Goal: Check status: Check status

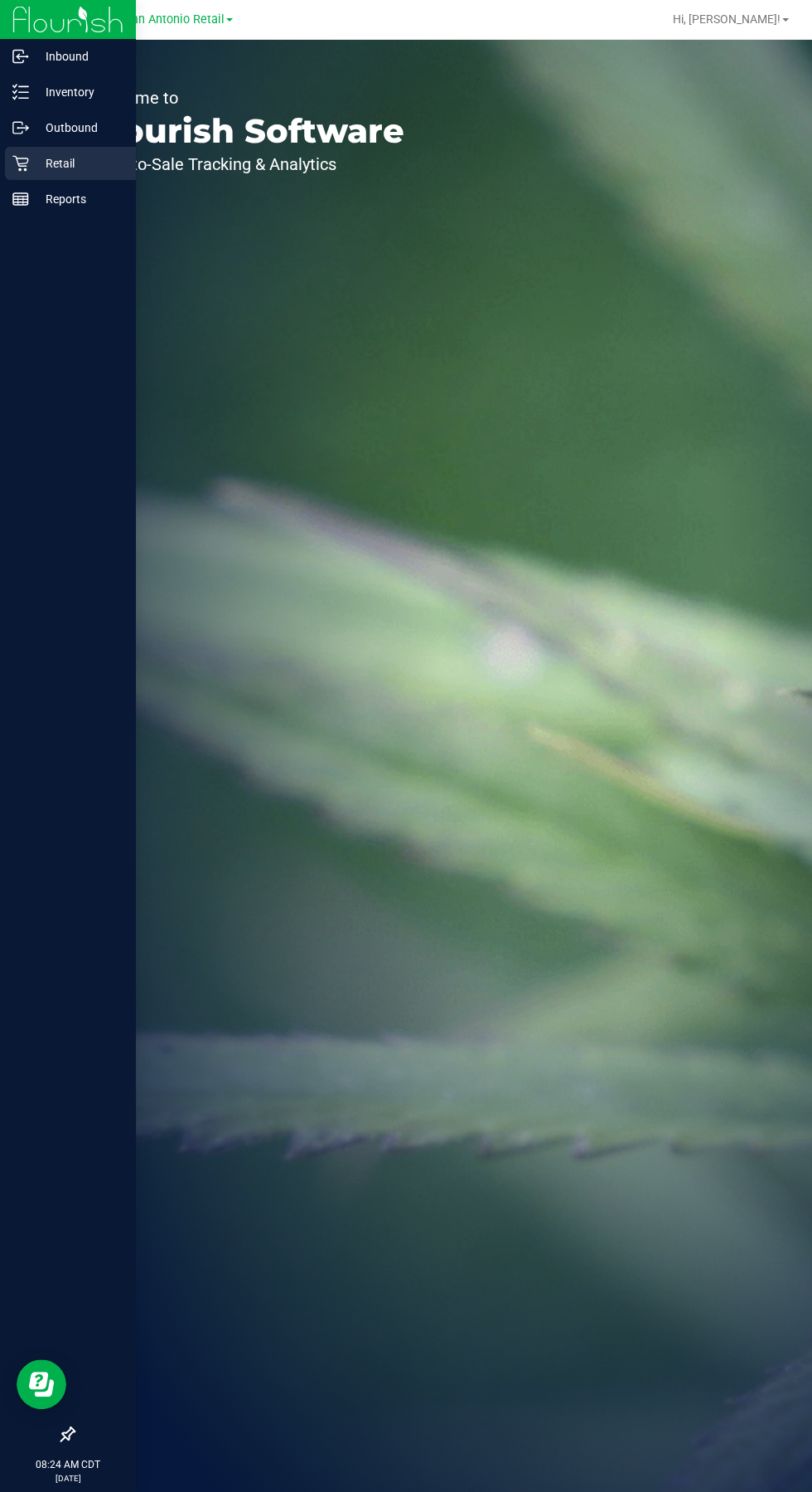
click at [21, 163] on icon at bounding box center [20, 164] width 16 height 16
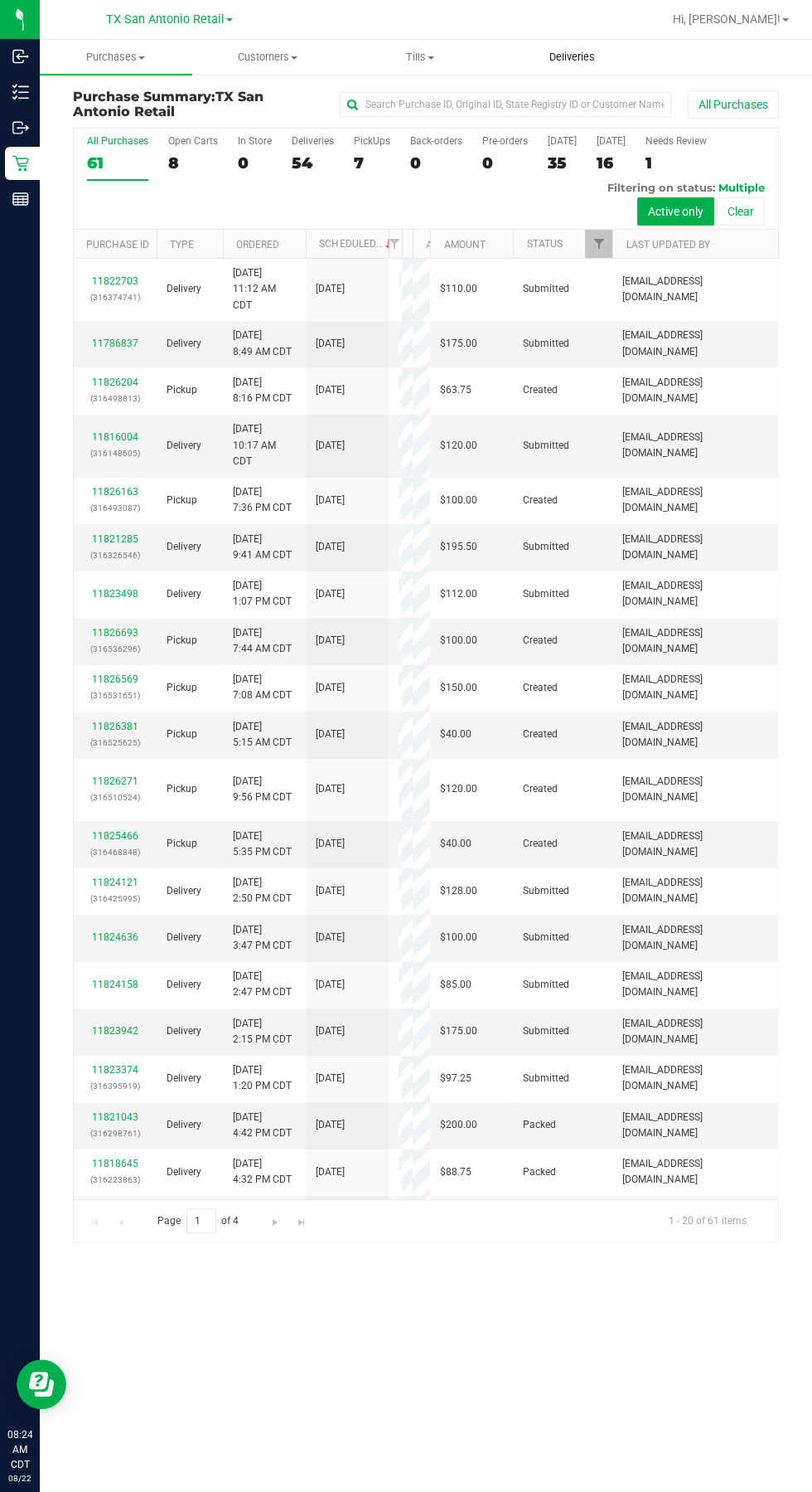
click at [567, 57] on span "Deliveries" at bounding box center [572, 57] width 90 height 15
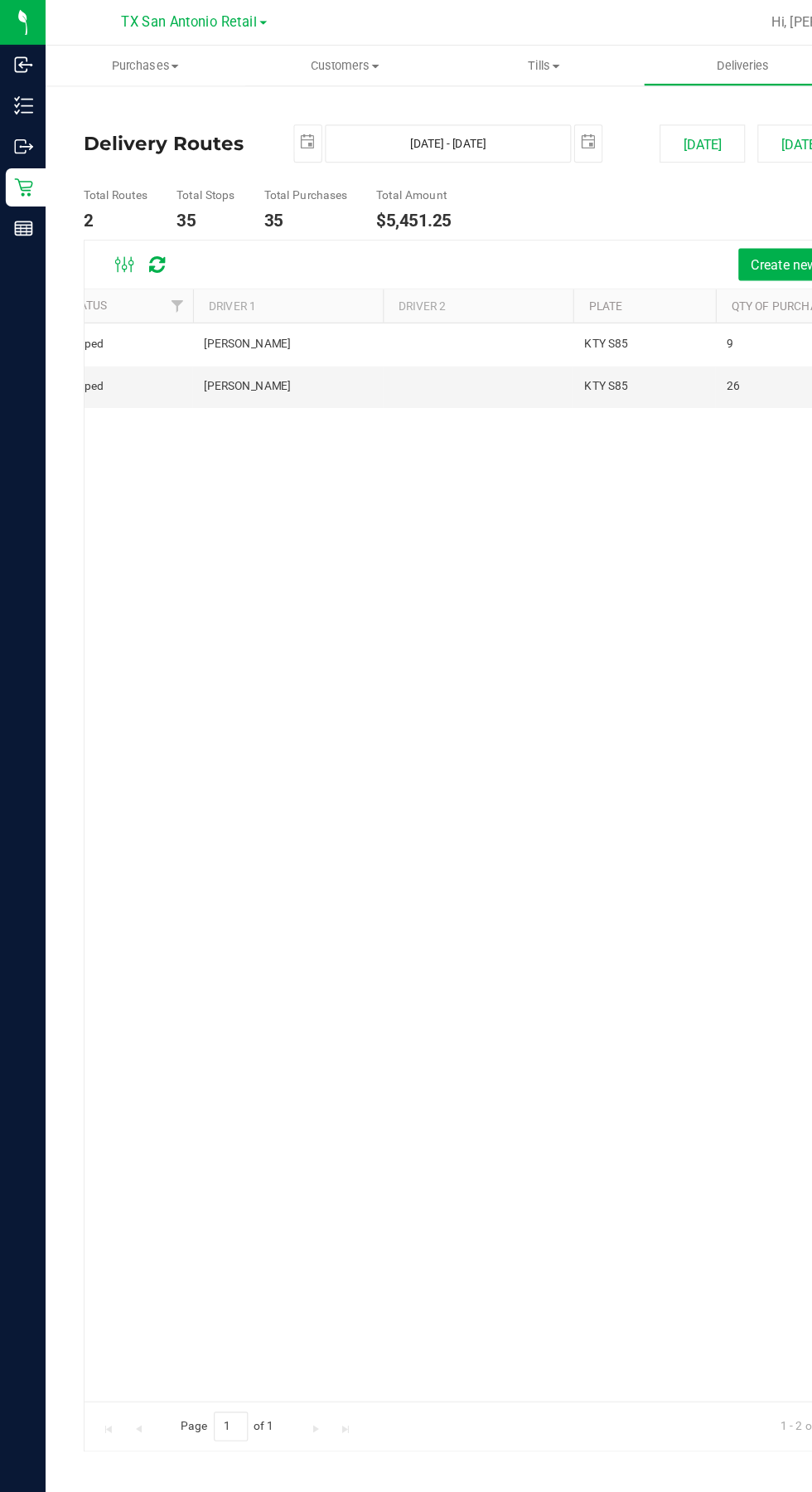
scroll to position [0, 53]
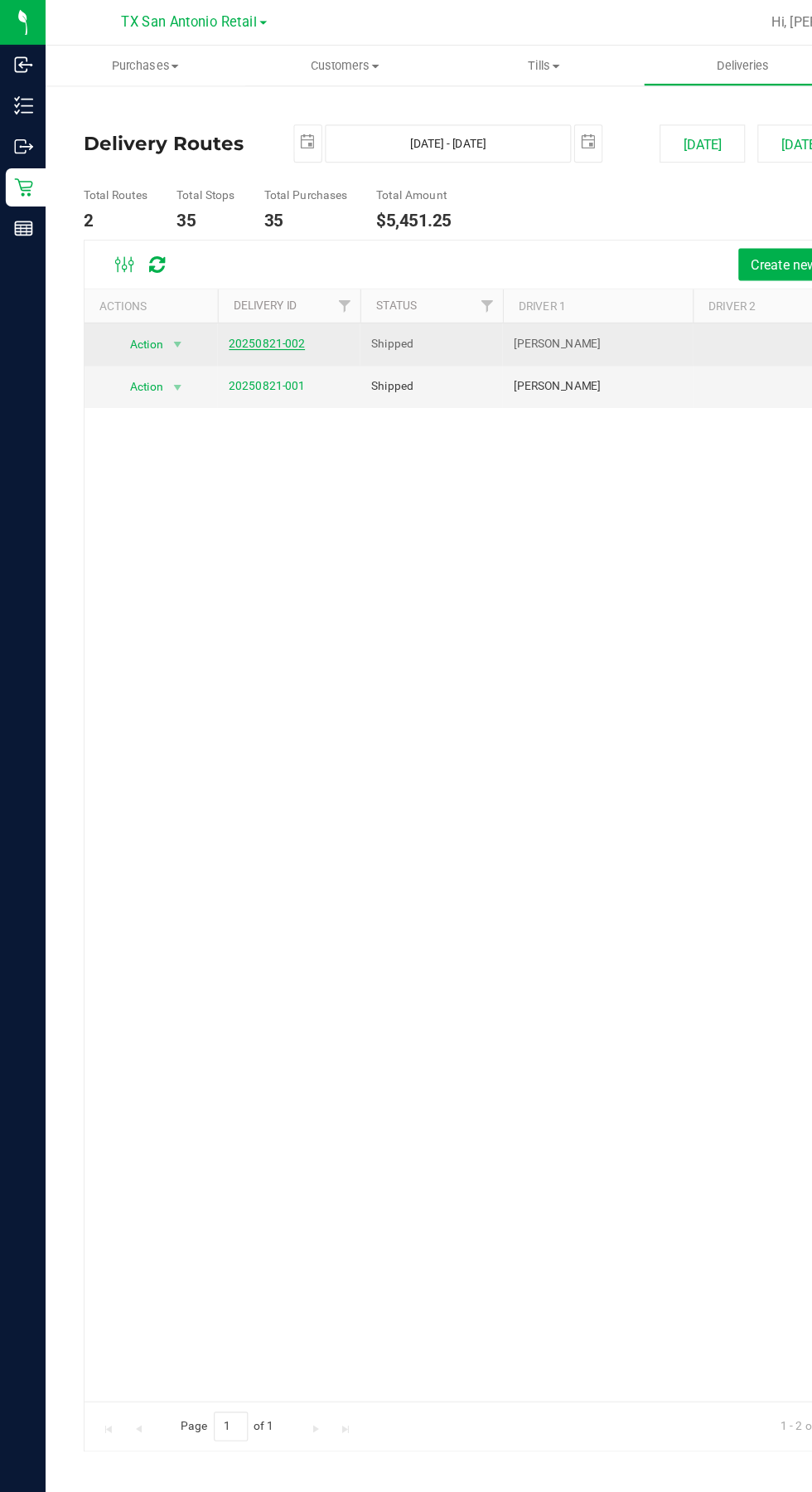
click at [230, 299] on link "20250821-002" at bounding box center [233, 299] width 67 height 12
